Goal: Task Accomplishment & Management: Complete application form

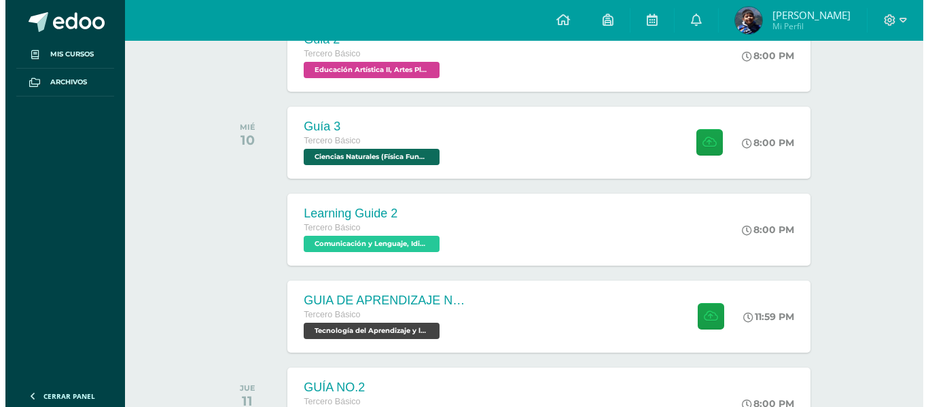
scroll to position [340, 0]
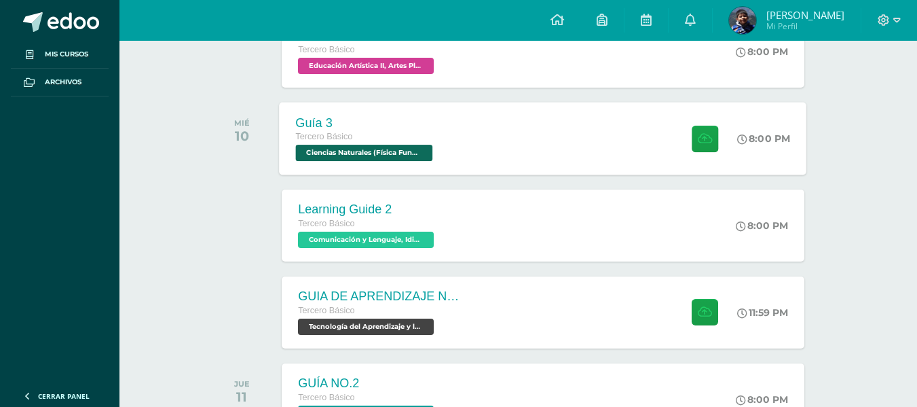
click at [377, 145] on span "Ciencias Naturales (Física Fundamental) 'D'" at bounding box center [364, 153] width 137 height 16
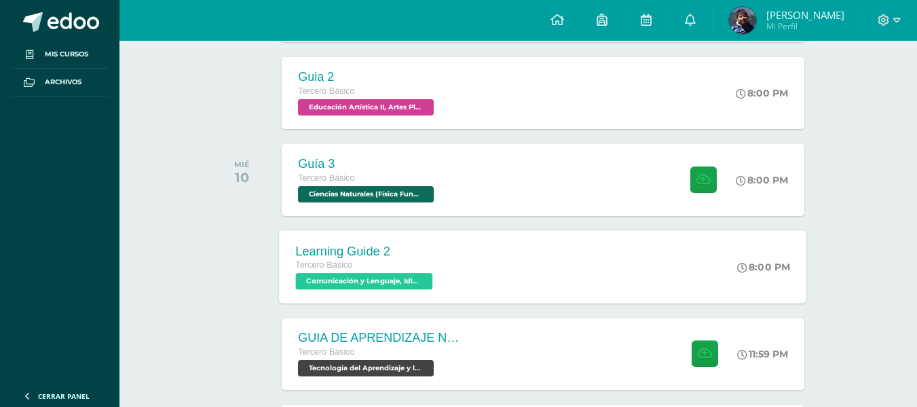
scroll to position [340, 0]
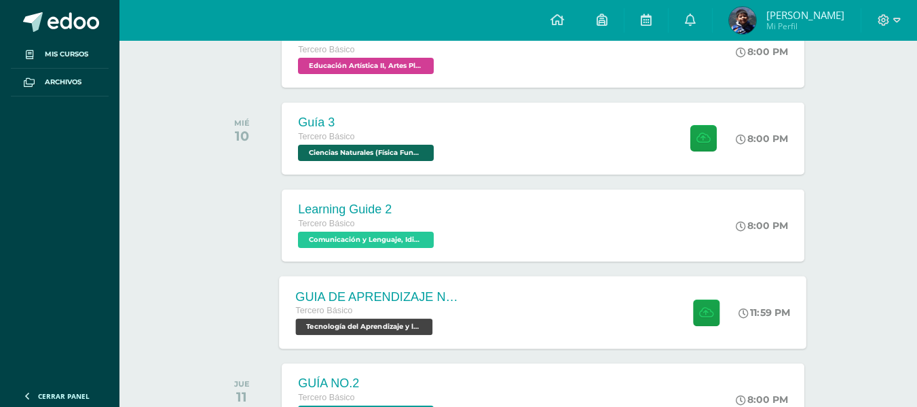
click at [337, 320] on span "Tecnología del Aprendizaje y la Comunicación (TIC) 'D'" at bounding box center [364, 326] width 137 height 16
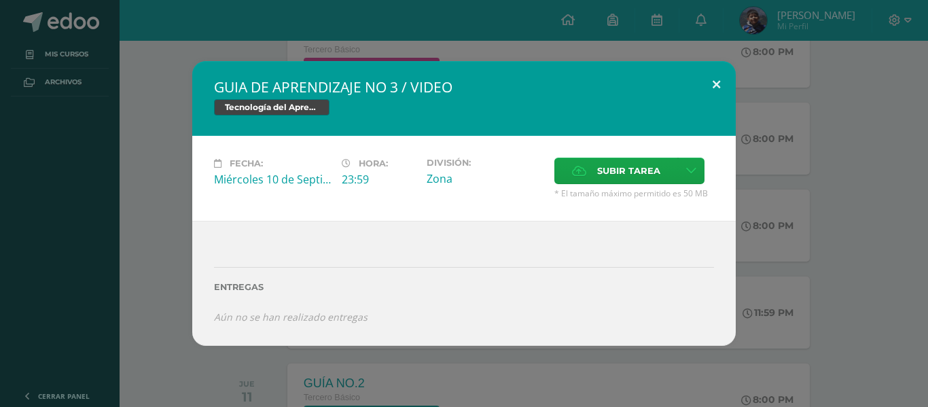
click at [714, 83] on button at bounding box center [716, 84] width 39 height 46
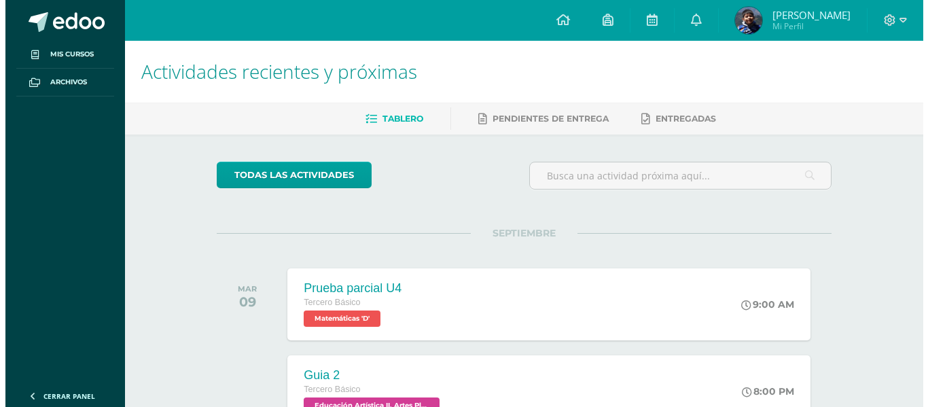
scroll to position [340, 0]
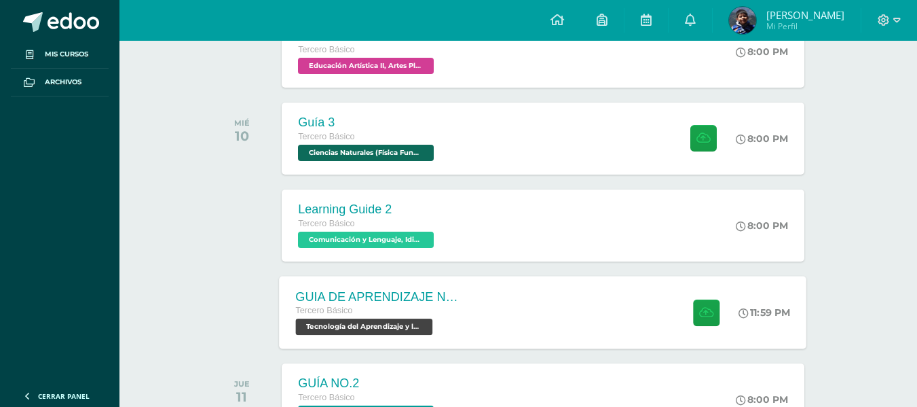
click at [395, 318] on div "Tercero Básico" at bounding box center [378, 311] width 164 height 15
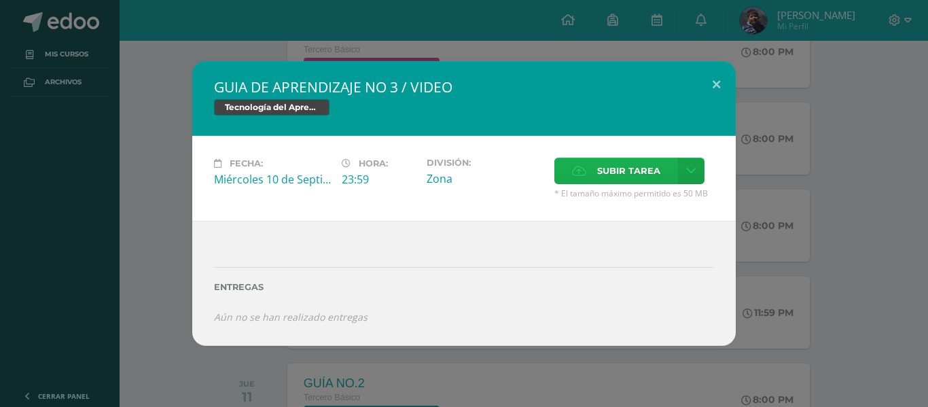
click at [641, 177] on span "Subir tarea" at bounding box center [628, 170] width 63 height 25
click at [0, 0] on input "Subir tarea" at bounding box center [0, 0] width 0 height 0
click at [692, 179] on link at bounding box center [691, 171] width 26 height 26
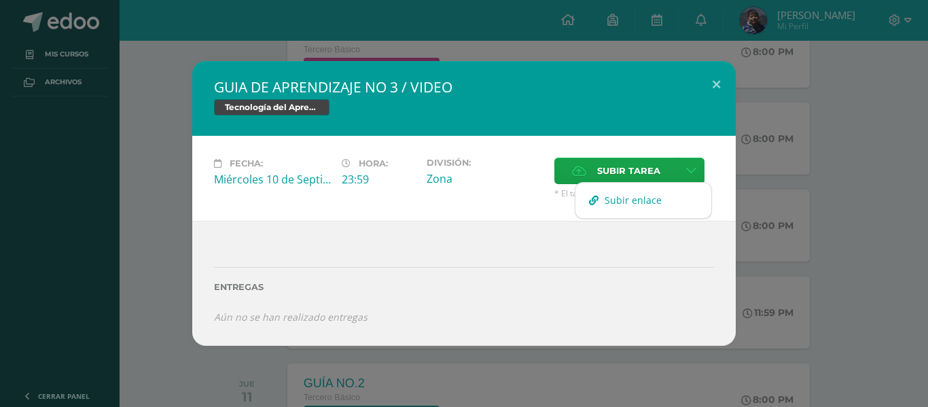
click at [656, 194] on span "Subir enlace" at bounding box center [632, 200] width 57 height 13
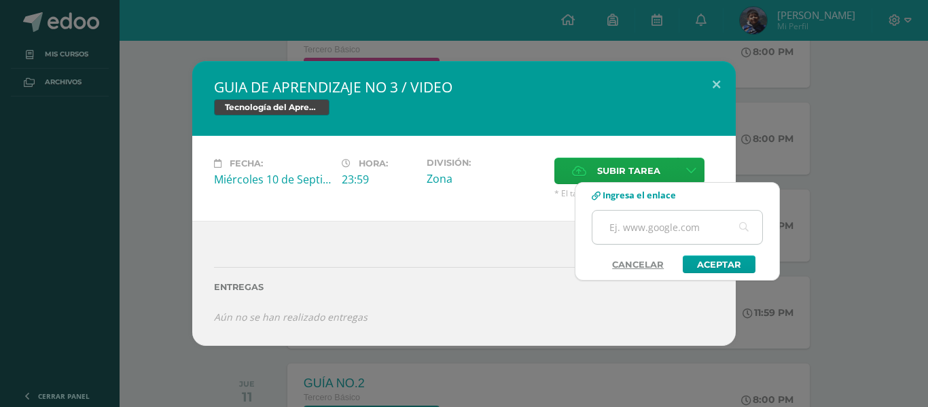
click at [648, 231] on input "text" at bounding box center [677, 227] width 170 height 33
paste input "https://drive.google.com/file/d/1CU5xCGGM_n5_fLAJqn2_SpGFb3ho7Vyw/view?usp=shar…"
type input "https://drive.google.com/file/d/1CU5xCGGM_n5_fLAJqn2_SpGFb3ho7Vyw/view?usp=shar…"
click at [699, 259] on link "Aceptar" at bounding box center [718, 264] width 73 height 18
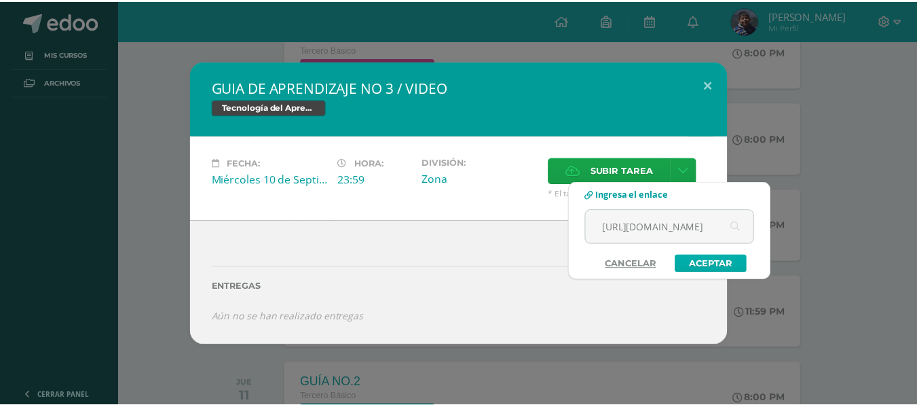
scroll to position [0, 0]
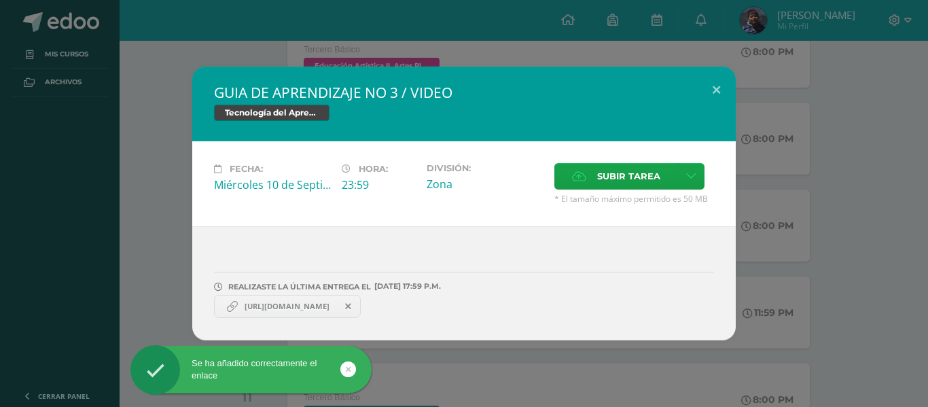
click at [297, 304] on span "https://drive.google.com/file/d/1CU5xCGGM_n5_fLAJqn2_SpGFb3ho7Vyw/view?usp=shar…" at bounding box center [287, 306] width 98 height 11
click at [297, 307] on span "https://drive.google.com/file/d/1CU5xCGGM_n5_fLAJqn2_SpGFb3ho7Vyw/view?usp=shar…" at bounding box center [287, 306] width 98 height 11
drag, startPoint x: 283, startPoint y: 308, endPoint x: 262, endPoint y: 305, distance: 20.6
click at [281, 308] on span "https://drive.google.com/file/d/1CU5xCGGM_n5_fLAJqn2_SpGFb3ho7Vyw/view?usp=shar…" at bounding box center [287, 306] width 98 height 11
click at [245, 305] on span "https://drive.google.com/file/d/1CU5xCGGM_n5_fLAJqn2_SpGFb3ho7Vyw/view?usp=shar…" at bounding box center [287, 306] width 98 height 11
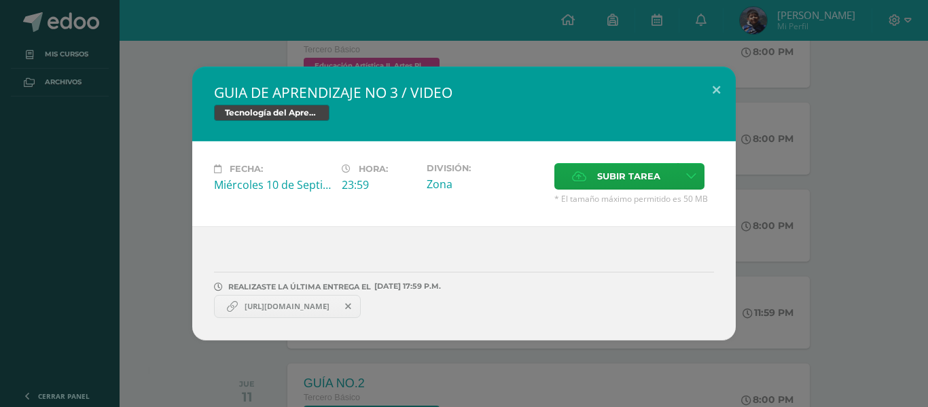
click at [245, 305] on span "https://drive.google.com/file/d/1CU5xCGGM_n5_fLAJqn2_SpGFb3ho7Vyw/view?usp=shar…" at bounding box center [287, 306] width 98 height 11
copy link "https://drive.google.com/file/d/1CU5xCGGM_n5_fLAJqn2_SpGFb3ho7Vyw/view?usp=shar…"
click at [454, 224] on div "Fecha: Miércoles 10 de Septiembre Hora: 23:59 División: Zona Subir tarea" at bounding box center [463, 183] width 543 height 85
click at [702, 93] on button at bounding box center [716, 90] width 39 height 46
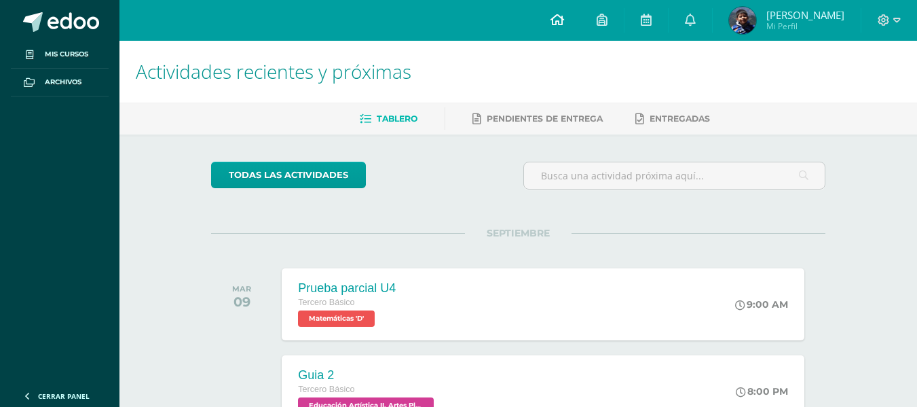
click at [551, 16] on link at bounding box center [557, 20] width 46 height 41
